Goal: Information Seeking & Learning: Learn about a topic

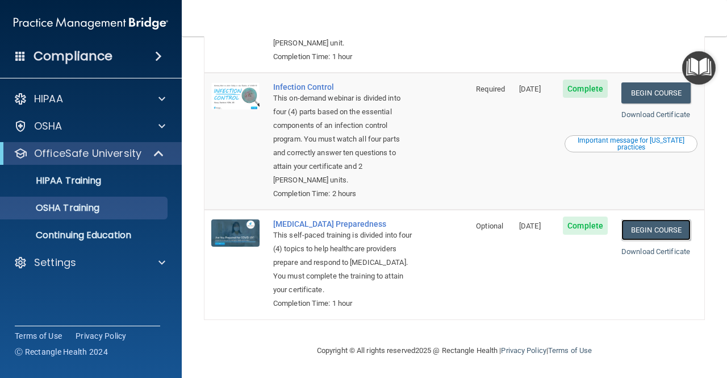
scroll to position [298, 0]
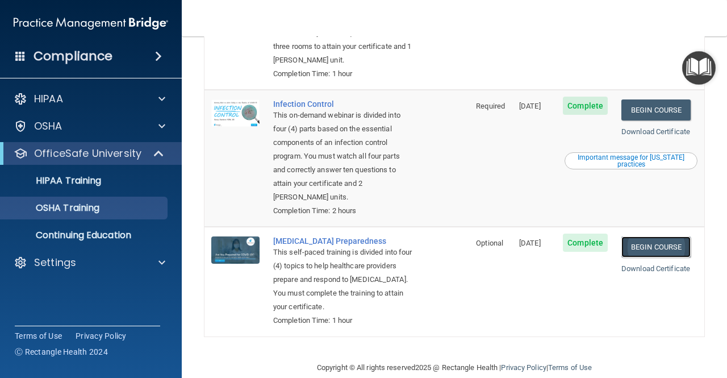
click at [638, 240] on link "Begin Course" at bounding box center [656, 246] width 69 height 21
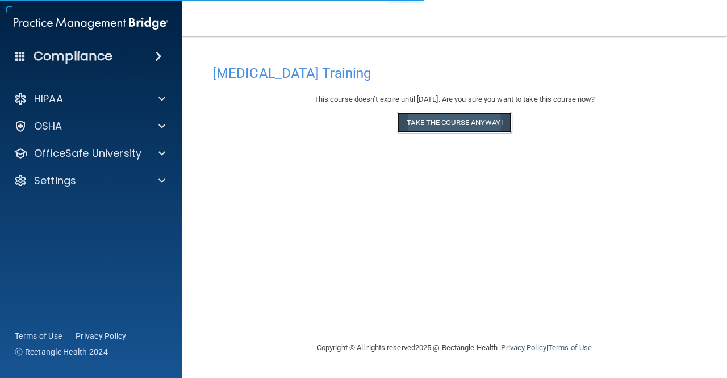
click at [452, 123] on button "Take the course anyway!" at bounding box center [454, 122] width 114 height 21
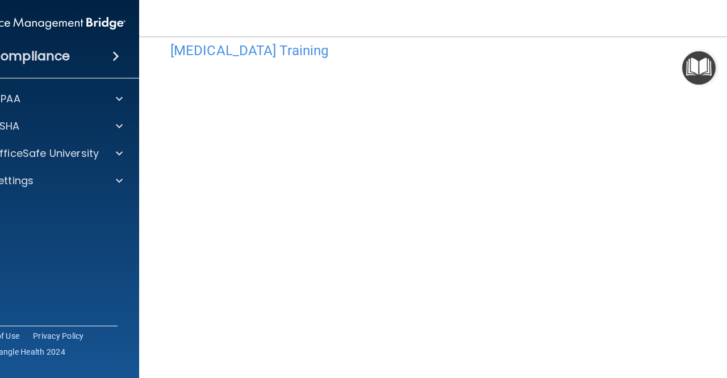
scroll to position [45, 0]
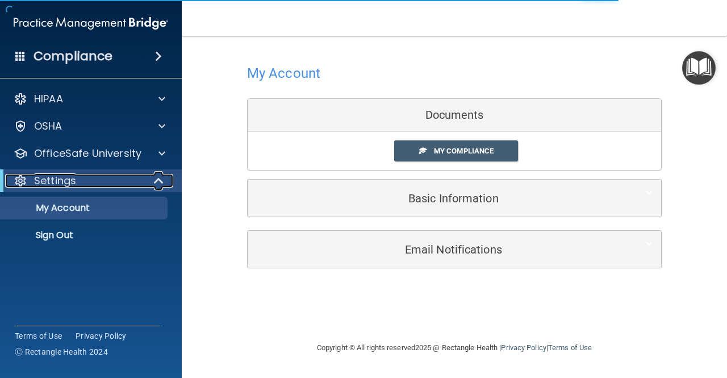
click at [94, 184] on div "Settings" at bounding box center [75, 181] width 140 height 14
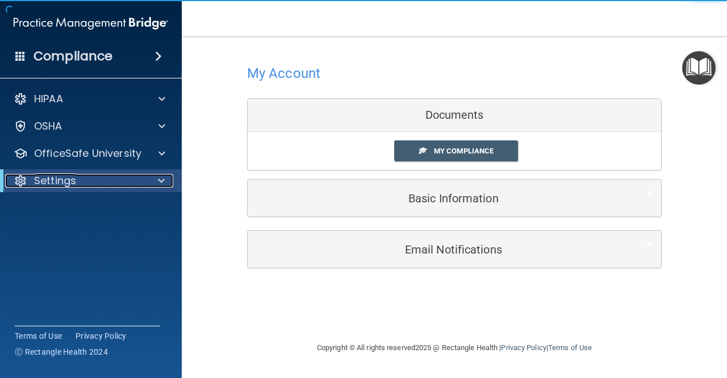
click at [94, 184] on div "Settings" at bounding box center [75, 181] width 140 height 14
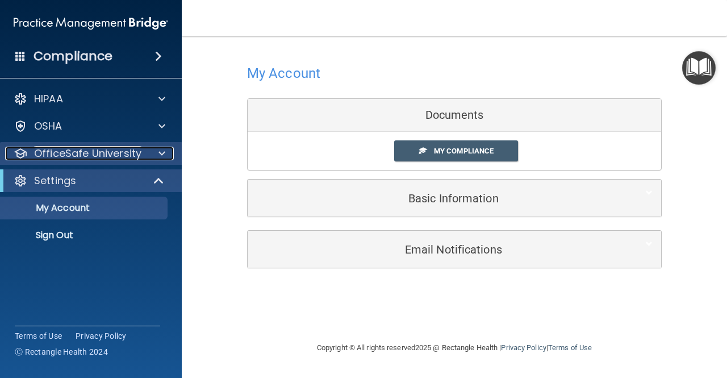
click at [111, 159] on p "OfficeSafe University" at bounding box center [87, 154] width 107 height 14
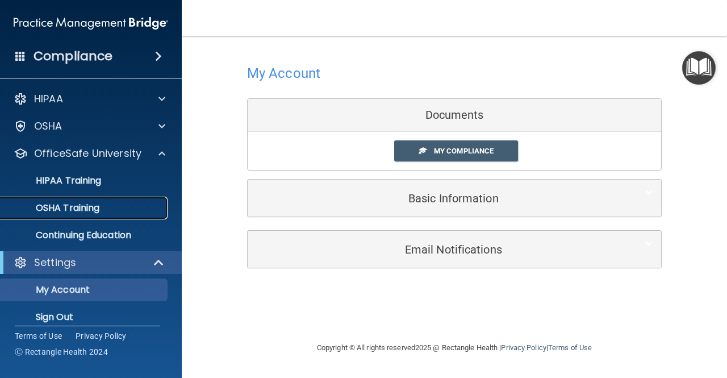
click at [84, 205] on p "OSHA Training" at bounding box center [53, 207] width 92 height 11
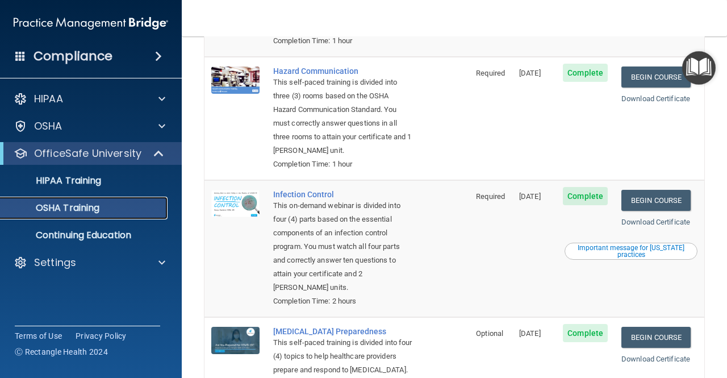
scroll to position [209, 0]
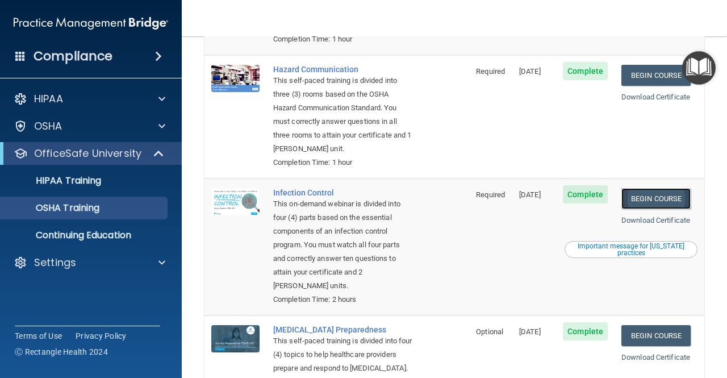
click at [655, 198] on link "Begin Course" at bounding box center [656, 198] width 69 height 21
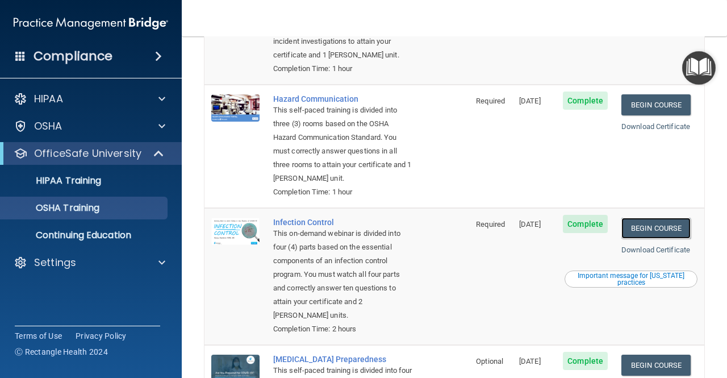
scroll to position [164, 0]
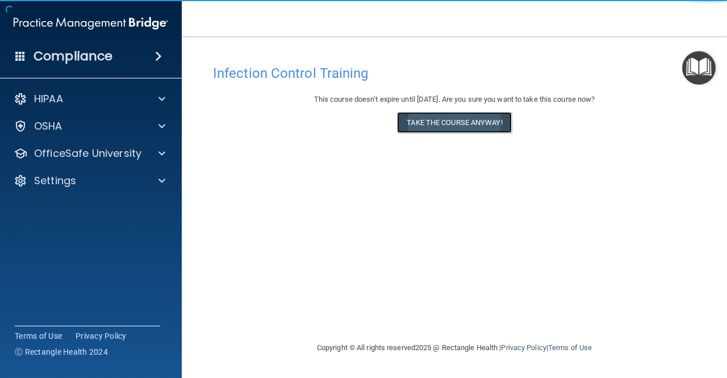
click at [479, 115] on button "Take the course anyway!" at bounding box center [454, 122] width 114 height 21
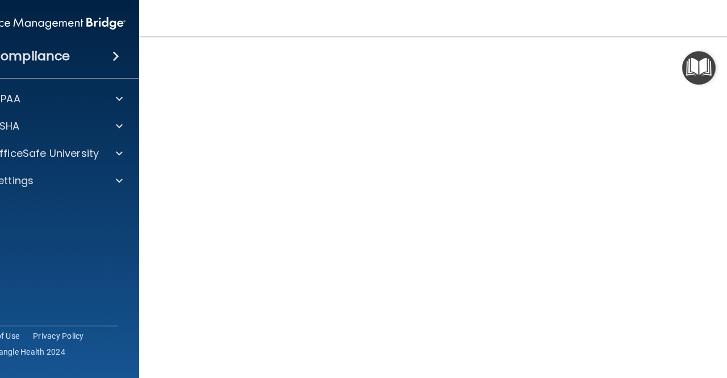
scroll to position [63, 0]
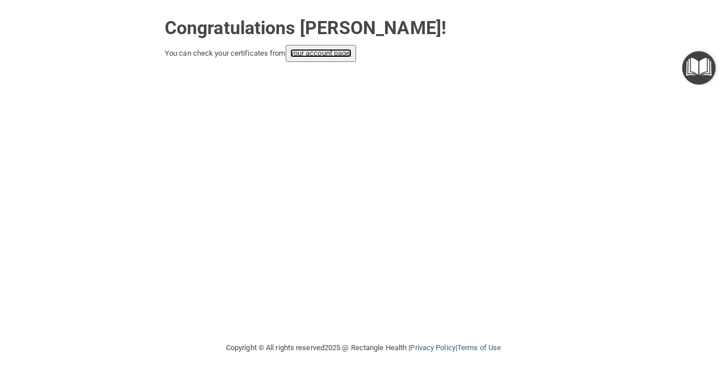
click at [339, 55] on link "your account page!" at bounding box center [321, 53] width 62 height 9
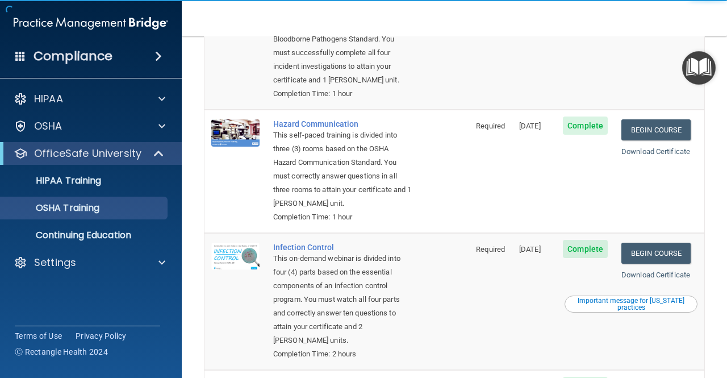
scroll to position [180, 0]
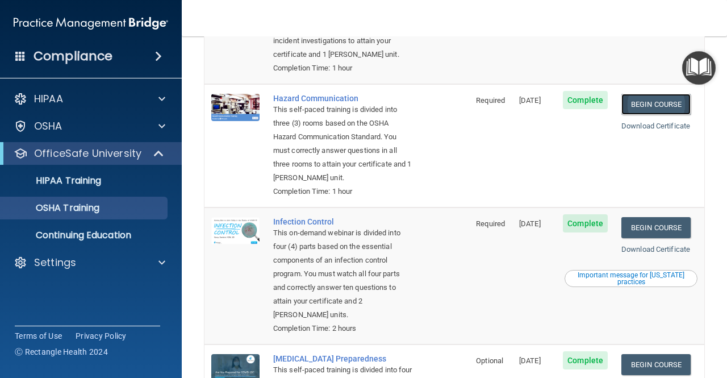
click at [642, 94] on link "Begin Course" at bounding box center [656, 104] width 69 height 21
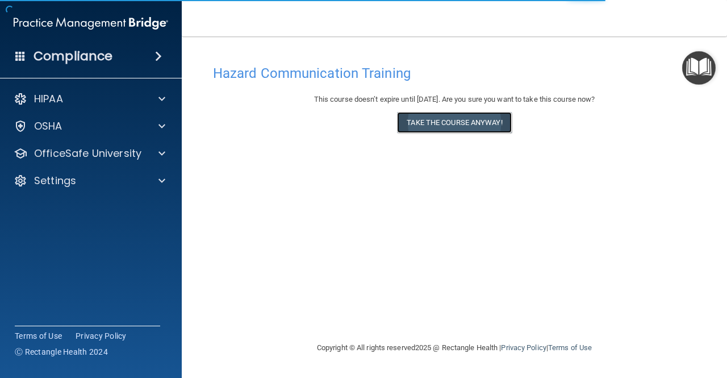
click at [469, 124] on button "Take the course anyway!" at bounding box center [454, 122] width 114 height 21
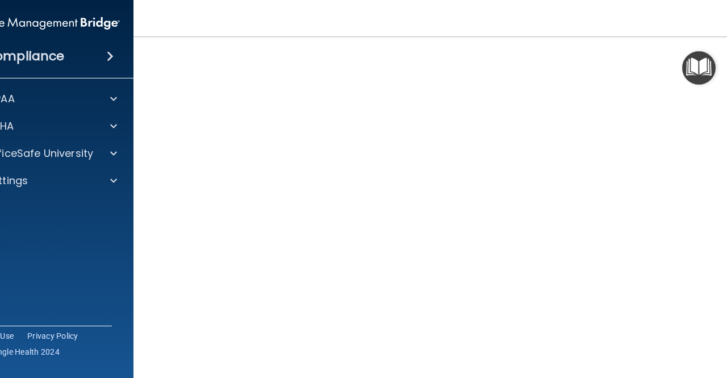
scroll to position [66, 0]
click at [698, 68] on img "Open Resource Center" at bounding box center [700, 68] width 34 height 34
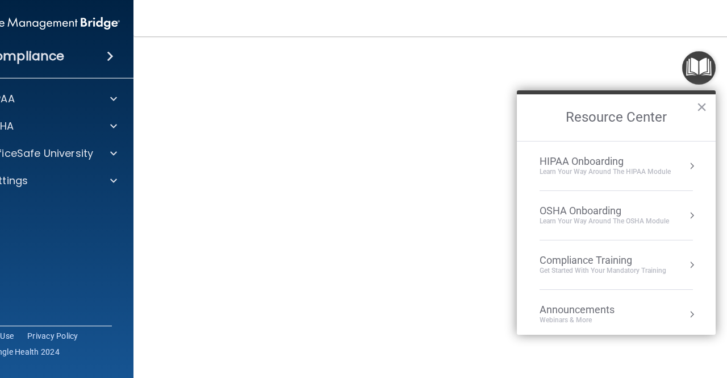
click at [698, 68] on img "Open Resource Center" at bounding box center [700, 68] width 34 height 34
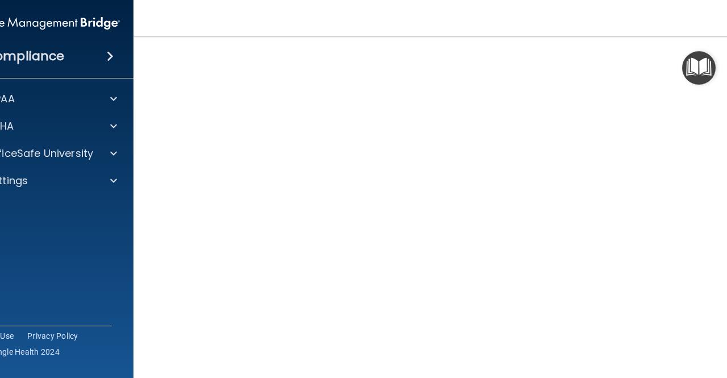
scroll to position [0, 0]
click at [498, 39] on main "Hazard Communication Training This course doesn’t expire until [DATE]. Are you …" at bounding box center [455, 207] width 642 height 342
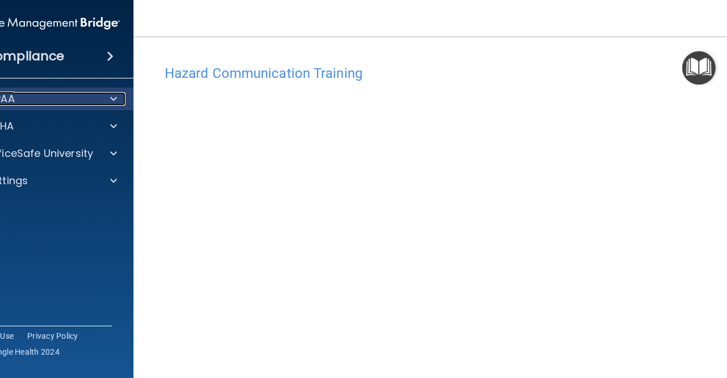
click at [20, 99] on div "HIPAA" at bounding box center [27, 99] width 141 height 14
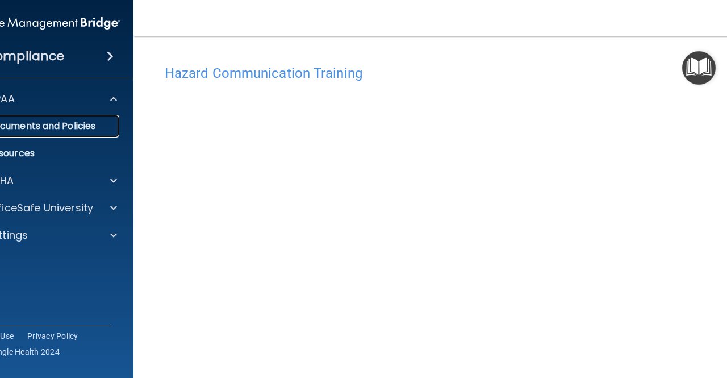
click at [38, 126] on p "Documents and Policies" at bounding box center [36, 125] width 155 height 11
